Goal: Information Seeking & Learning: Compare options

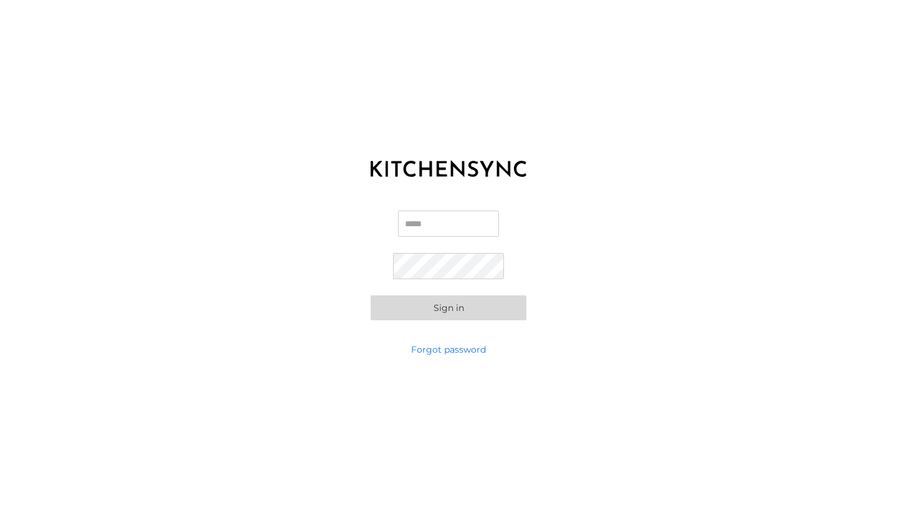
type input "**********"
click at [431, 310] on button "Sign in" at bounding box center [449, 307] width 156 height 25
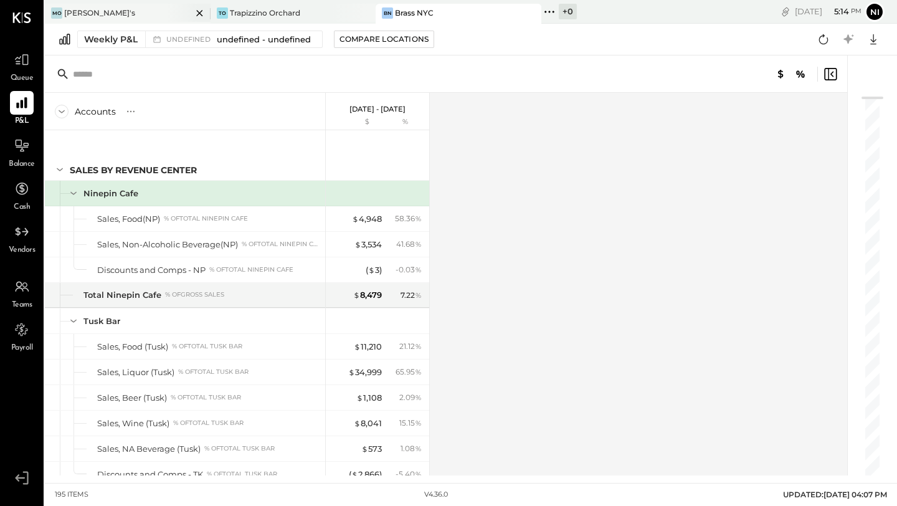
click at [95, 12] on div "[PERSON_NAME]'s" at bounding box center [118, 12] width 147 height 11
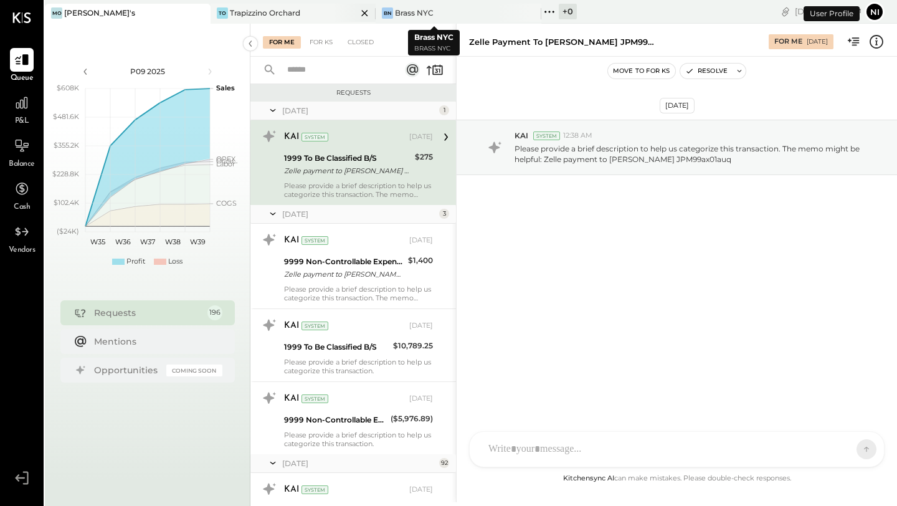
click at [291, 12] on div "Trapizzino Orchard" at bounding box center [265, 12] width 70 height 11
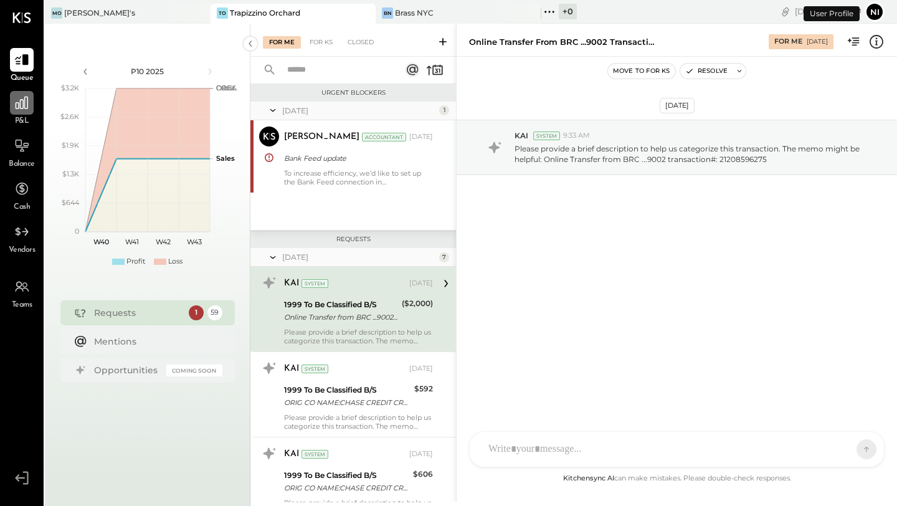
click at [19, 112] on div at bounding box center [22, 103] width 24 height 24
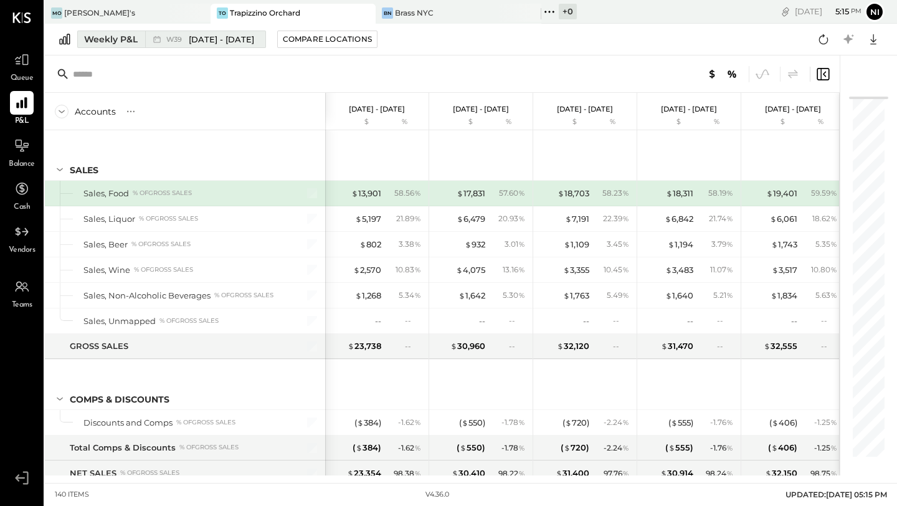
click at [83, 41] on button "Weekly P&L W39 [DATE] - [DATE]" at bounding box center [171, 39] width 189 height 17
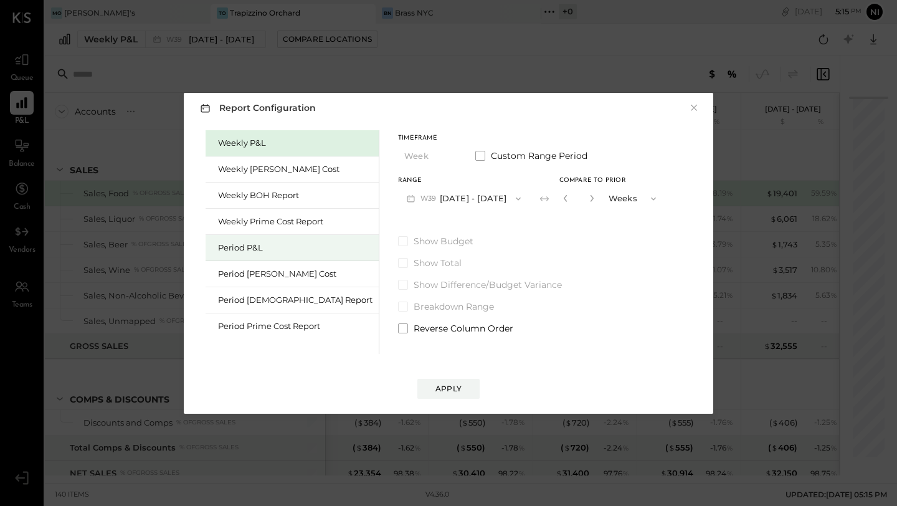
click at [239, 248] on div "Period P&L" at bounding box center [295, 248] width 154 height 12
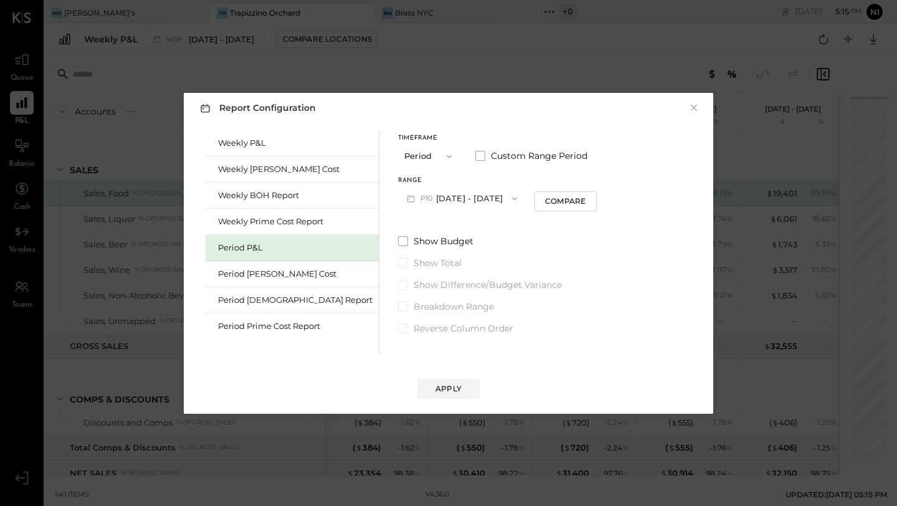
click at [442, 191] on button "P10 [DATE] - [DATE]" at bounding box center [462, 198] width 128 height 23
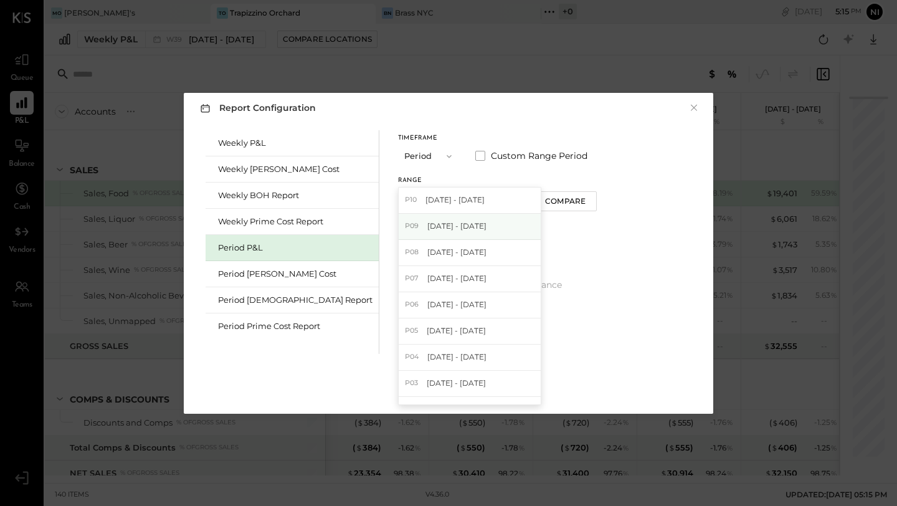
click at [427, 229] on span "[DATE] - [DATE]" at bounding box center [456, 225] width 59 height 11
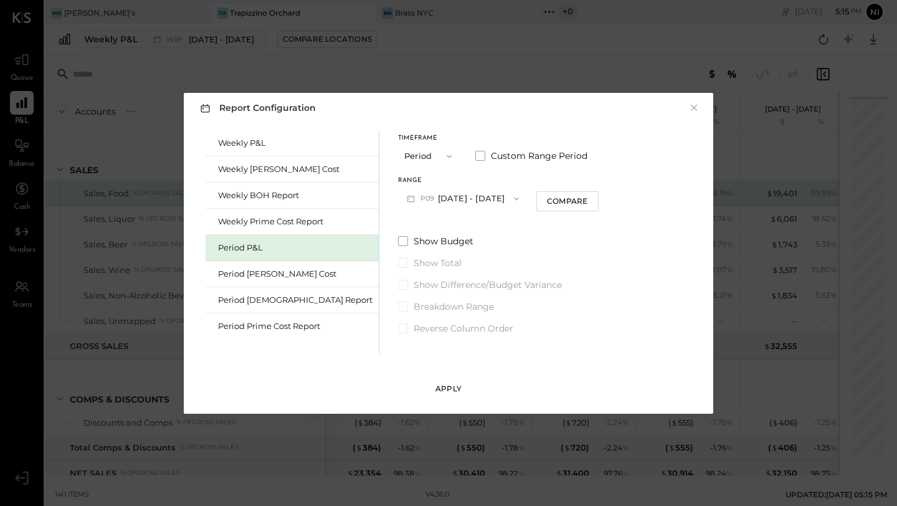
click at [448, 390] on div "Apply" at bounding box center [448, 388] width 26 height 11
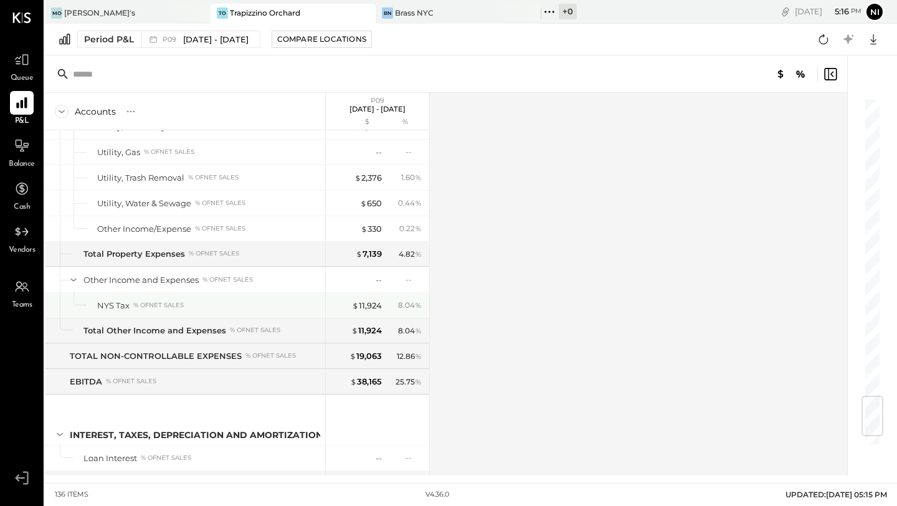
scroll to position [2543, 0]
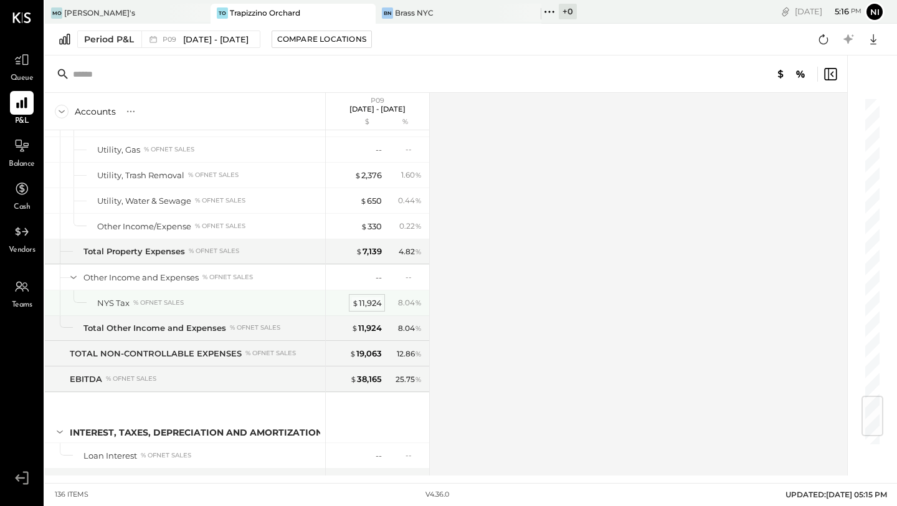
click at [359, 300] on div "$ 11,924" at bounding box center [367, 303] width 30 height 12
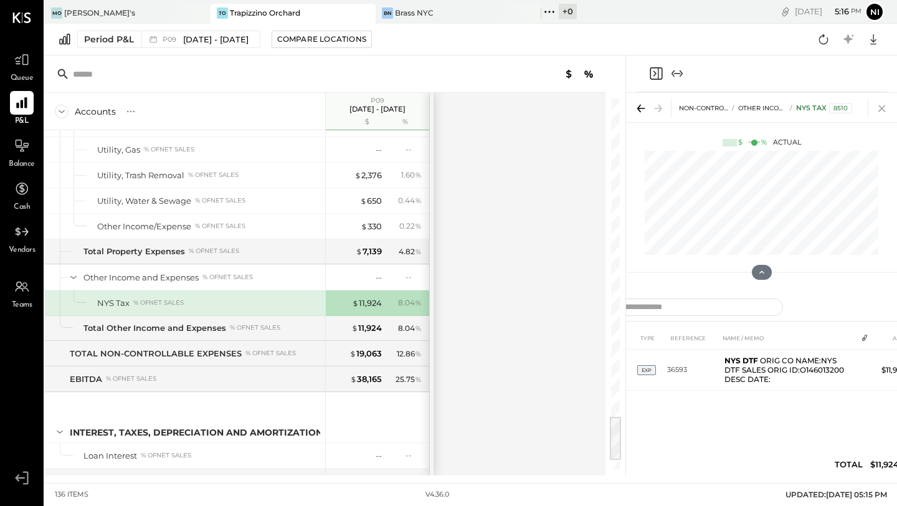
click at [886, 101] on icon at bounding box center [881, 108] width 17 height 17
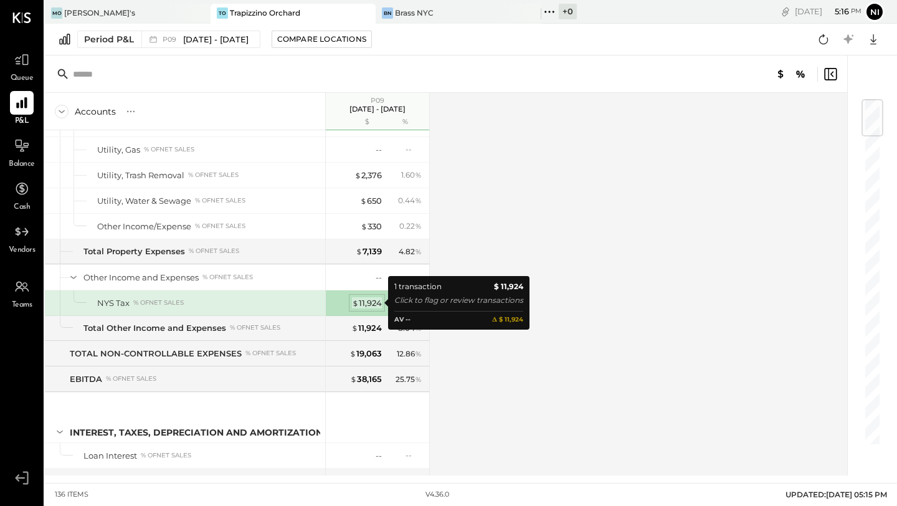
click at [353, 305] on span "$" at bounding box center [355, 303] width 7 height 10
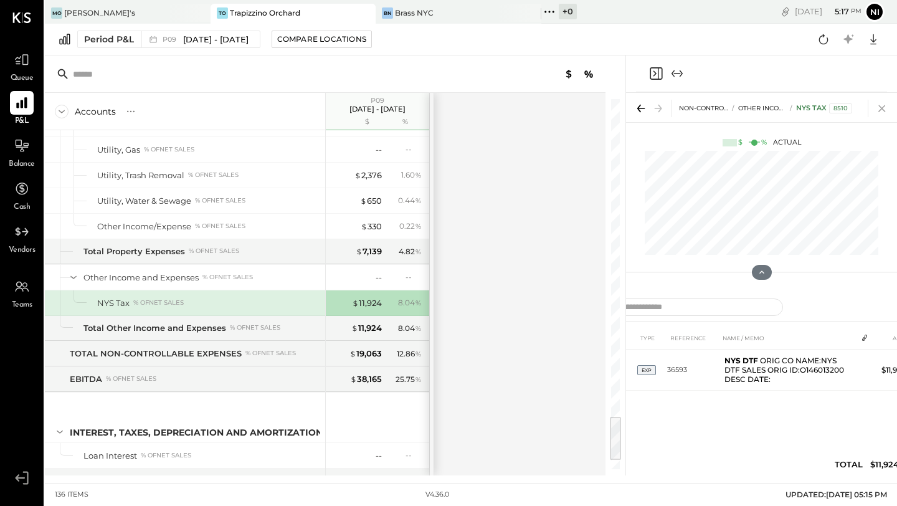
click at [887, 102] on icon at bounding box center [881, 108] width 17 height 17
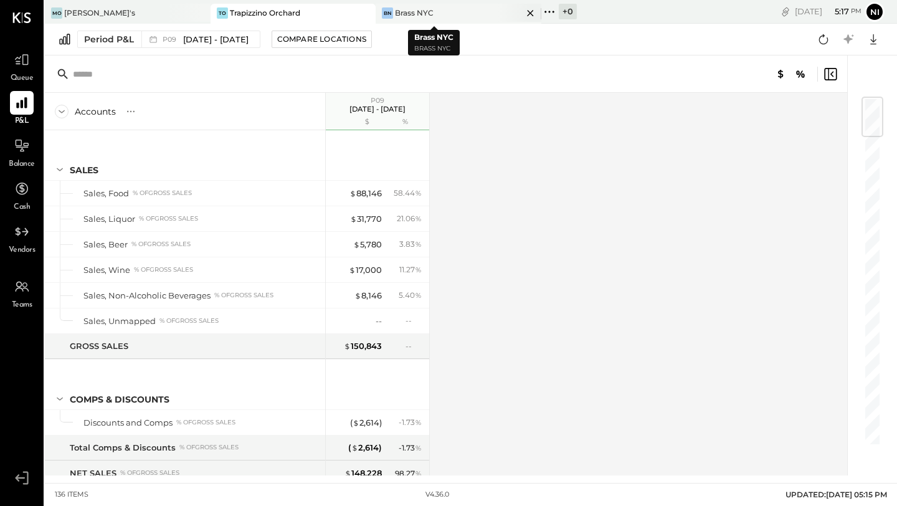
click at [429, 9] on div "BN Brass NYC" at bounding box center [449, 12] width 147 height 11
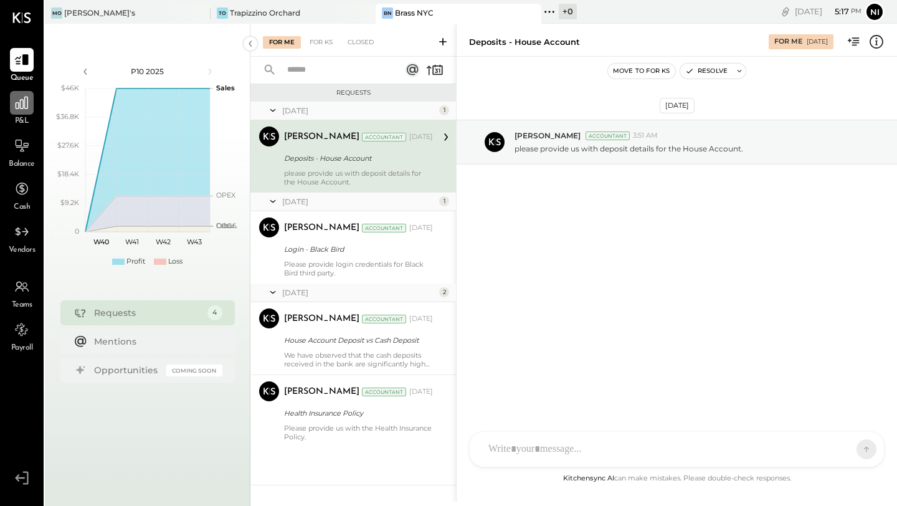
click at [22, 105] on icon at bounding box center [22, 103] width 16 height 16
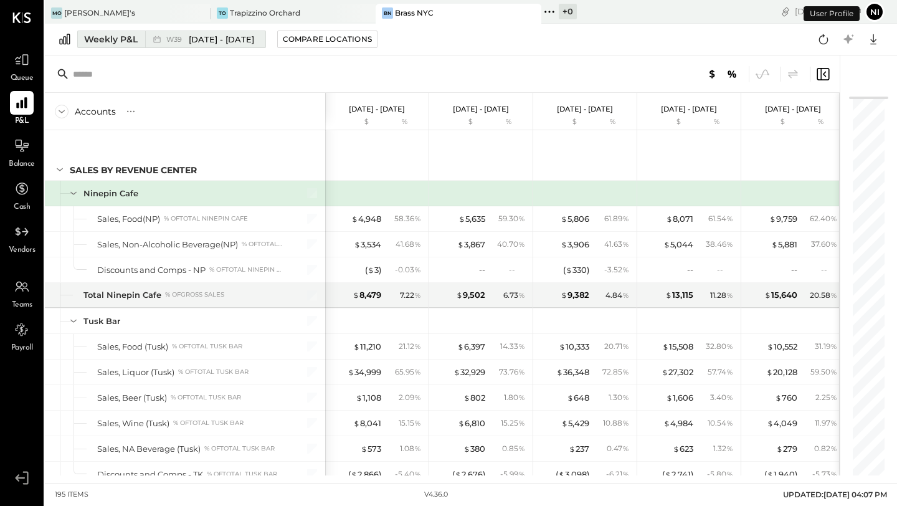
click at [114, 37] on div "Weekly P&L" at bounding box center [111, 39] width 54 height 12
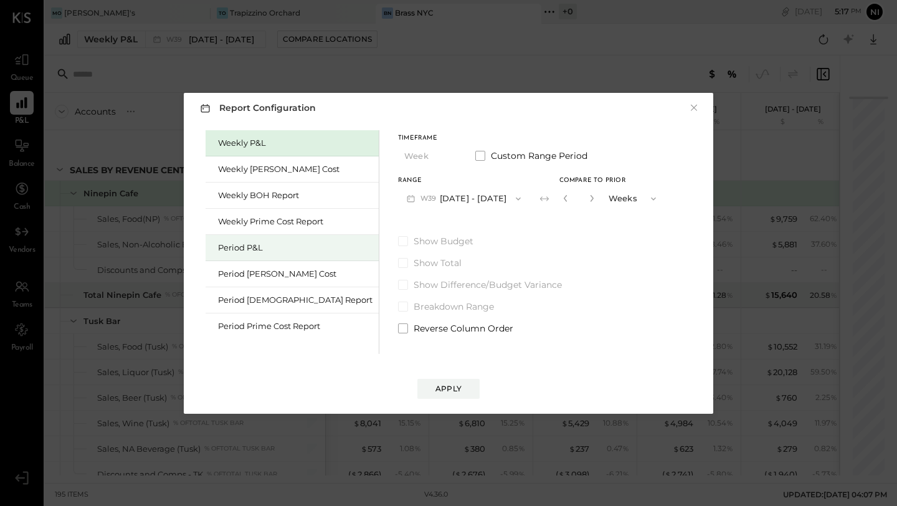
click at [230, 246] on div "Period P&L" at bounding box center [295, 248] width 154 height 12
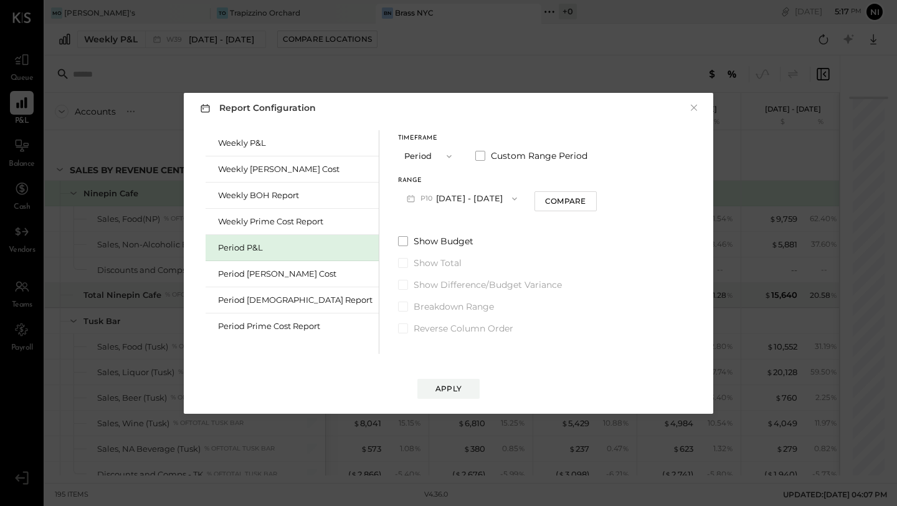
click at [425, 205] on button "P10 [DATE] - [DATE]" at bounding box center [462, 198] width 128 height 23
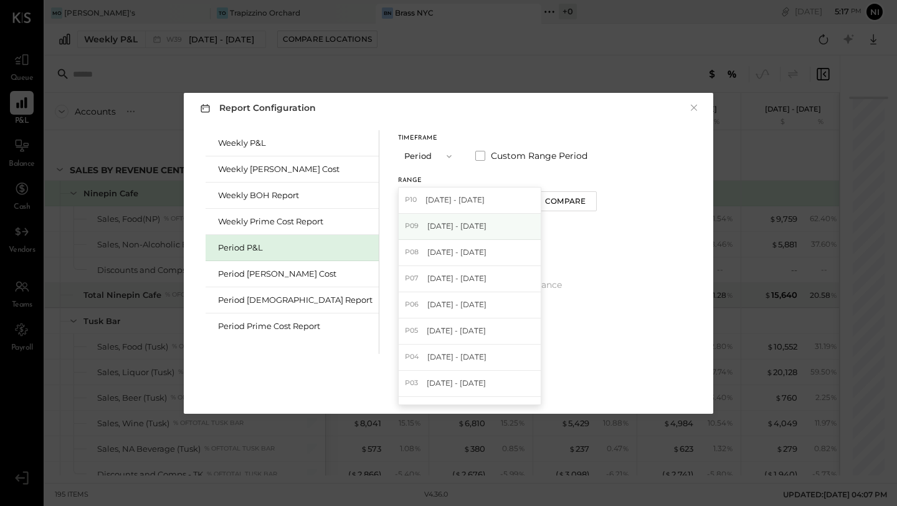
click at [427, 222] on span "[DATE] - [DATE]" at bounding box center [456, 225] width 59 height 11
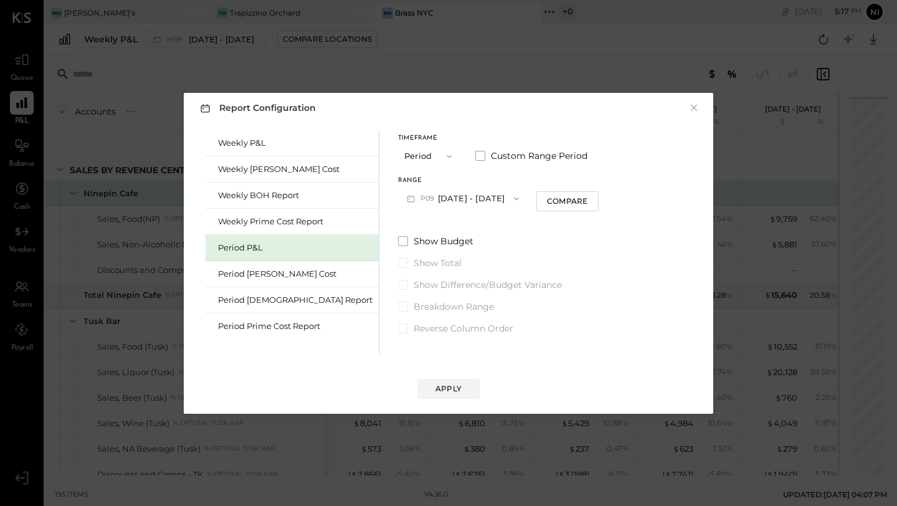
click at [445, 376] on div "Apply" at bounding box center [448, 376] width 504 height 45
click at [445, 393] on div "Apply" at bounding box center [448, 388] width 26 height 11
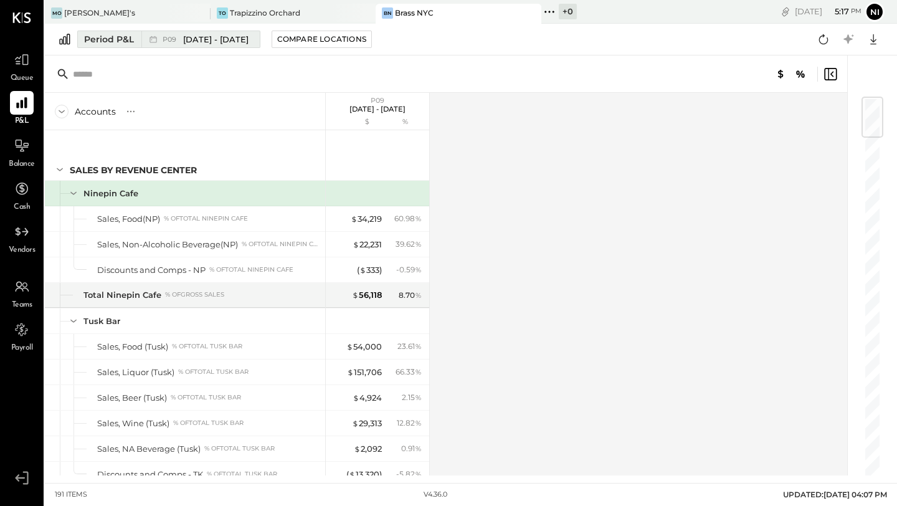
click at [113, 44] on div "Period P&L" at bounding box center [109, 39] width 50 height 12
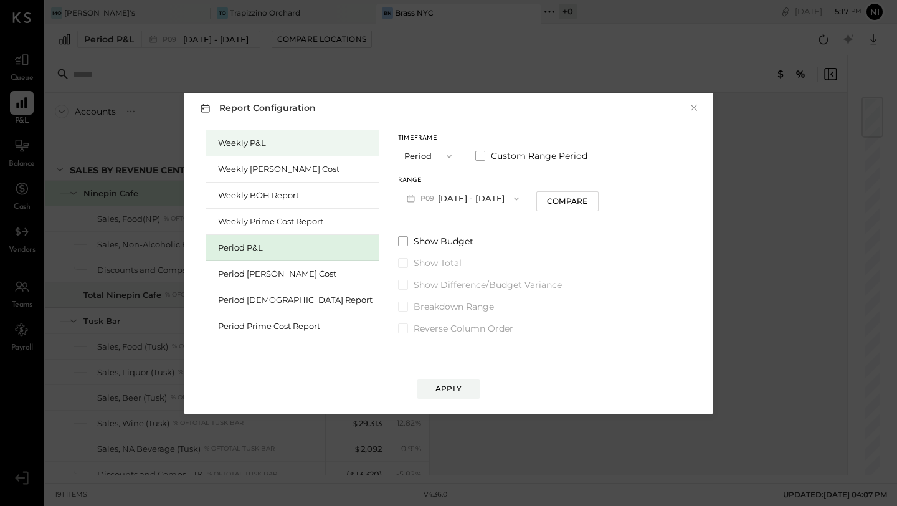
click at [232, 141] on div "Weekly P&L" at bounding box center [295, 143] width 154 height 12
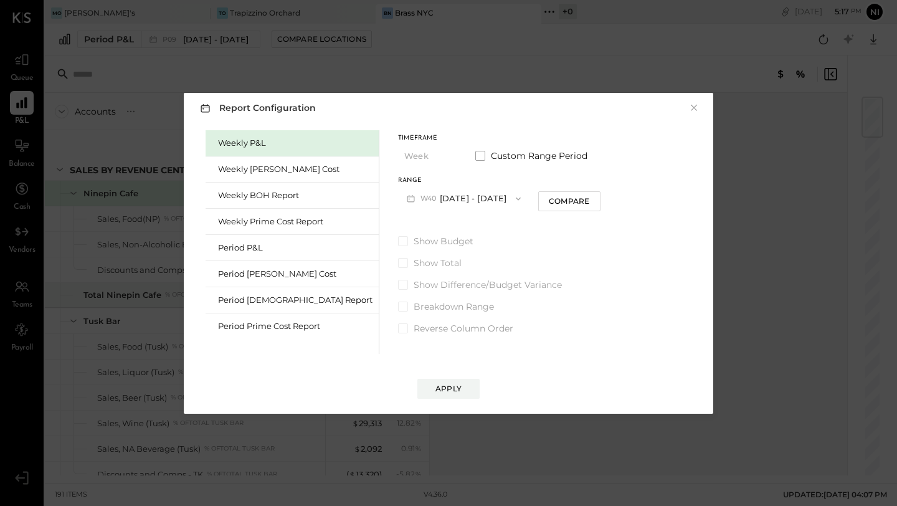
click at [400, 189] on button "W40 [DATE] - [DATE]" at bounding box center [463, 198] width 131 height 23
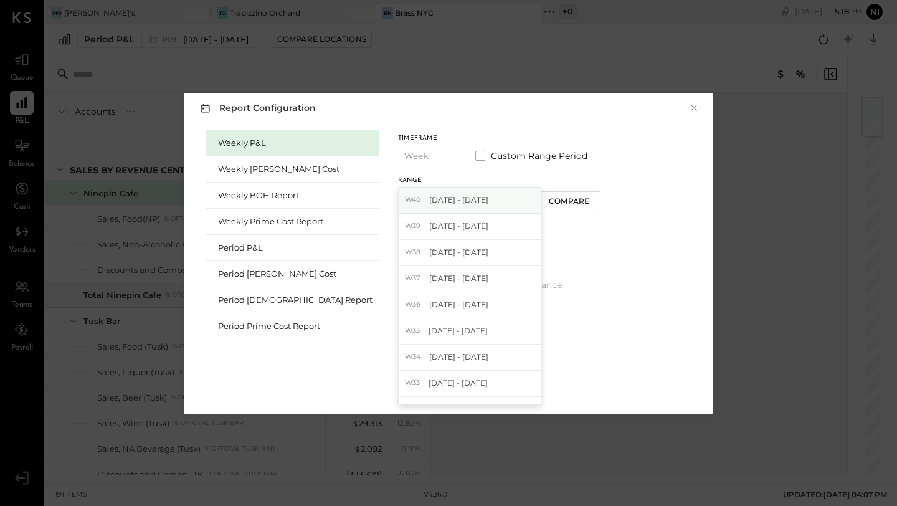
click at [429, 203] on span "[DATE] - [DATE]" at bounding box center [458, 199] width 59 height 11
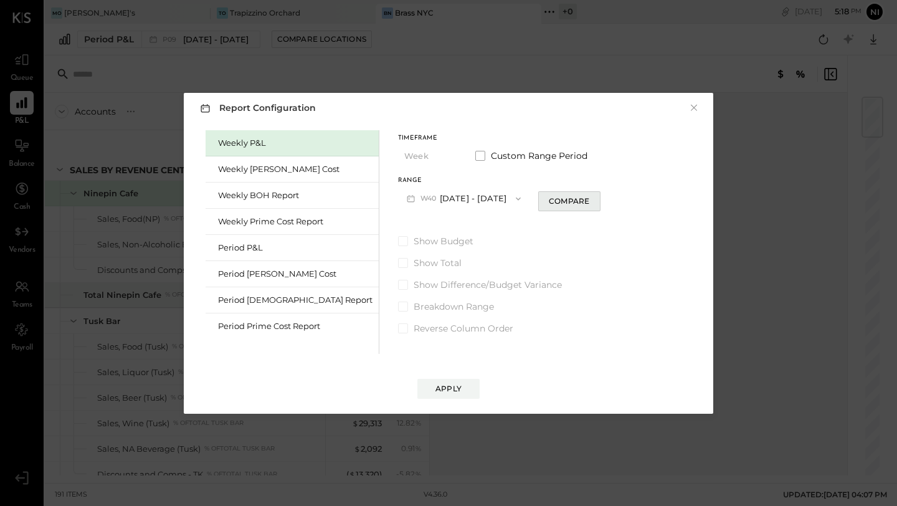
click at [549, 196] on div "Compare" at bounding box center [569, 201] width 40 height 11
click at [566, 203] on div "*" at bounding box center [592, 198] width 67 height 23
click at [588, 201] on icon "button" at bounding box center [591, 197] width 7 height 7
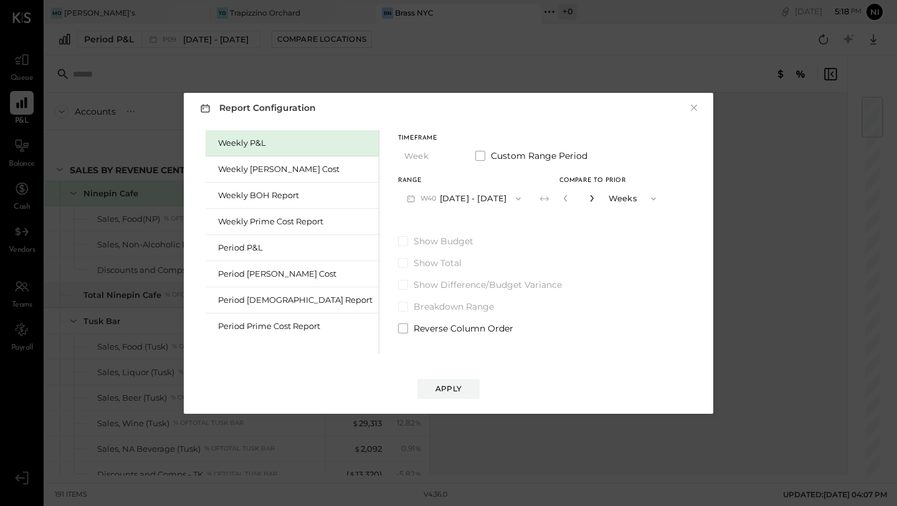
type input "*"
click at [412, 196] on button "W40 [DATE] - [DATE]" at bounding box center [463, 198] width 131 height 23
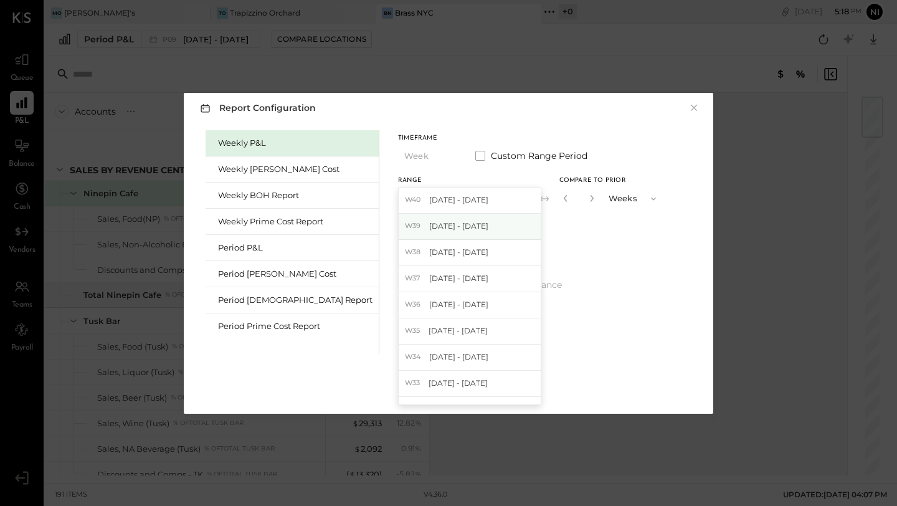
click at [429, 225] on span "[DATE] - [DATE]" at bounding box center [458, 225] width 59 height 11
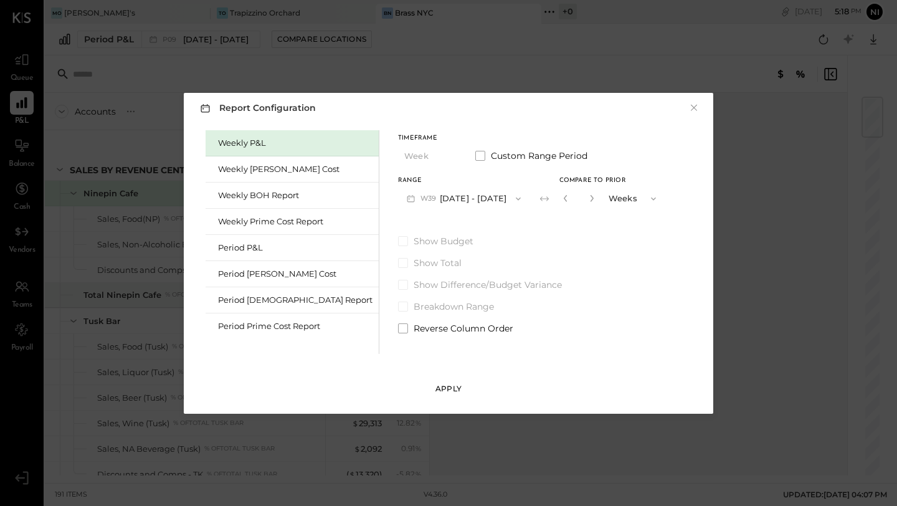
click at [442, 384] on div "Apply" at bounding box center [448, 388] width 26 height 11
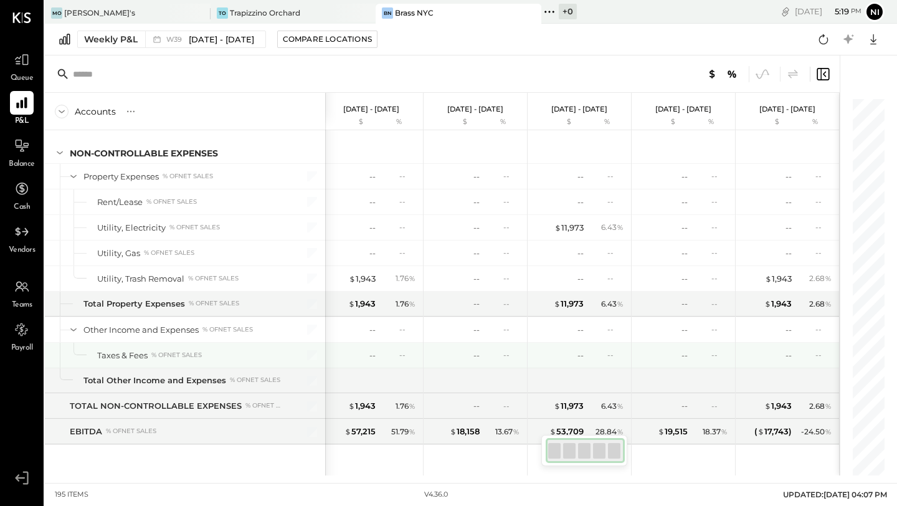
scroll to position [4044, 0]
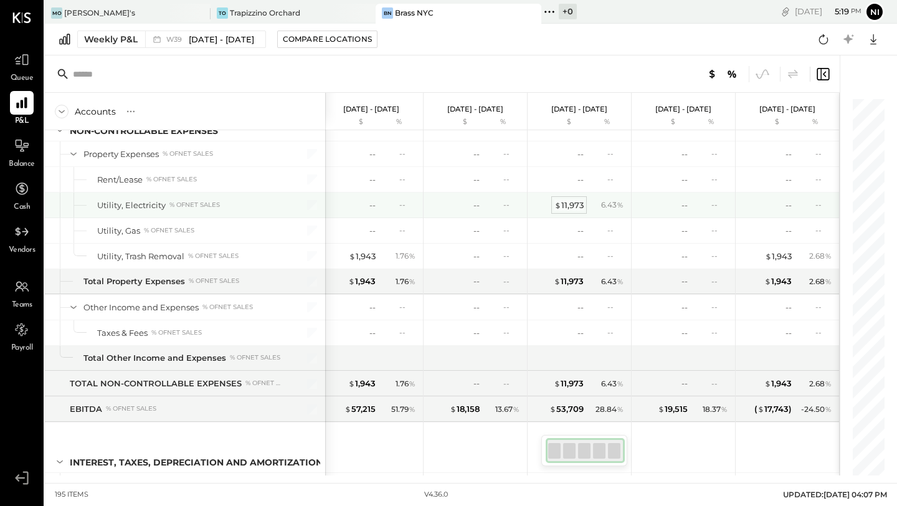
click at [572, 202] on div "$ 11,973" at bounding box center [568, 205] width 29 height 12
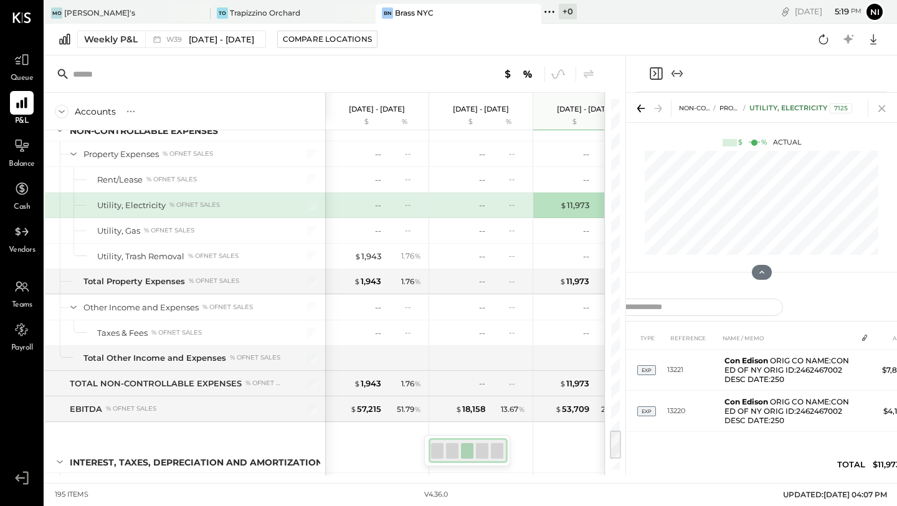
click at [874, 103] on icon at bounding box center [881, 108] width 17 height 17
